Goal: Transaction & Acquisition: Purchase product/service

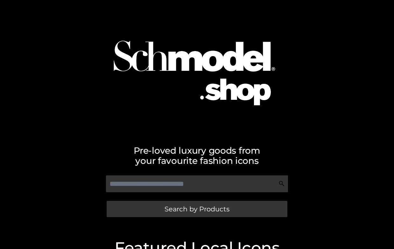
scroll to position [1, 0]
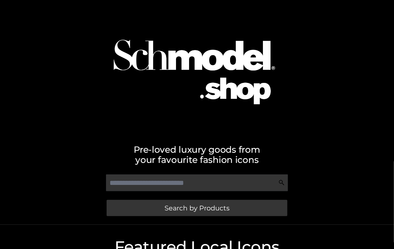
click at [320, 91] on div at bounding box center [197, 66] width 363 height 128
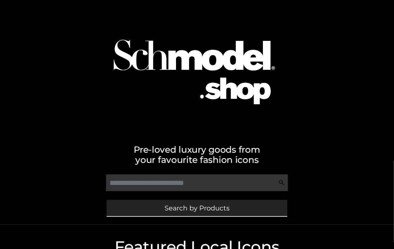
click at [190, 212] on link "Search by Products" at bounding box center [197, 208] width 181 height 16
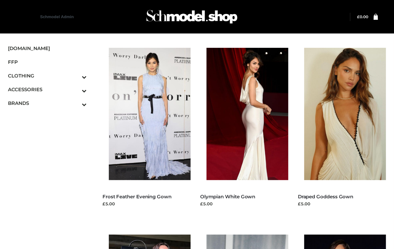
drag, startPoint x: 204, startPoint y: 106, endPoint x: 32, endPoint y: 190, distance: 190.6
drag, startPoint x: 204, startPoint y: 106, endPoint x: 57, endPoint y: 178, distance: 163.4
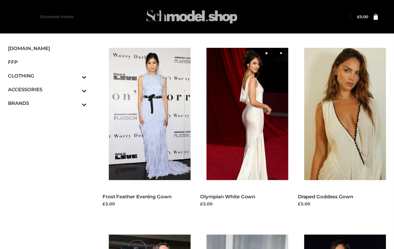
click at [309, 11] on div at bounding box center [197, 16] width 227 height 25
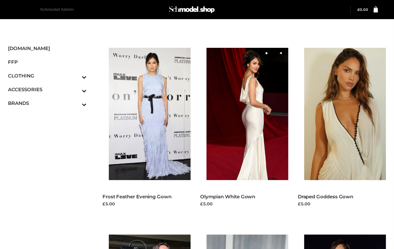
scroll to position [168, 0]
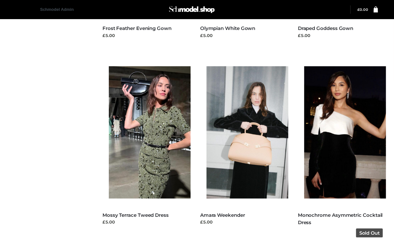
click at [340, 106] on img at bounding box center [348, 132] width 88 height 132
click at [341, 106] on img at bounding box center [348, 132] width 88 height 132
drag, startPoint x: 136, startPoint y: 108, endPoint x: 141, endPoint y: 105, distance: 5.8
click at [137, 108] on img at bounding box center [153, 132] width 88 height 132
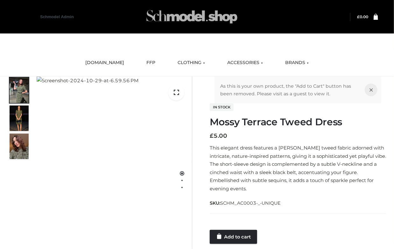
click at [190, 25] on img at bounding box center [191, 16] width 95 height 25
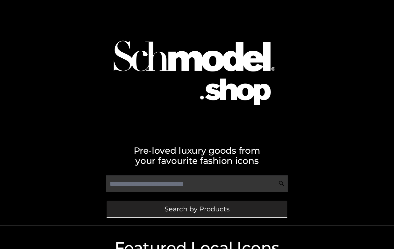
click at [204, 206] on span "Search by Products" at bounding box center [197, 208] width 65 height 7
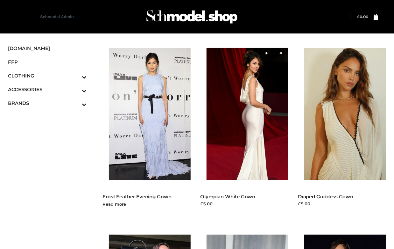
click at [122, 147] on img at bounding box center [153, 114] width 88 height 132
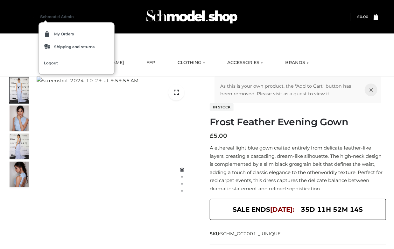
click at [60, 16] on link "Schmodel Admin 964" at bounding box center [57, 22] width 34 height 16
